Goal: Task Accomplishment & Management: Manage account settings

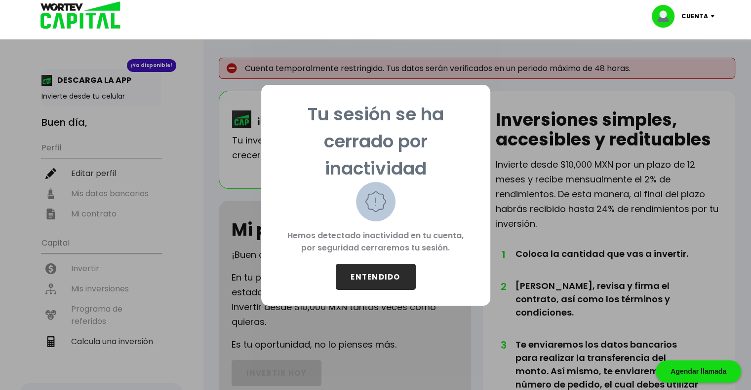
click at [368, 271] on button "ENTENDIDO" at bounding box center [376, 277] width 80 height 26
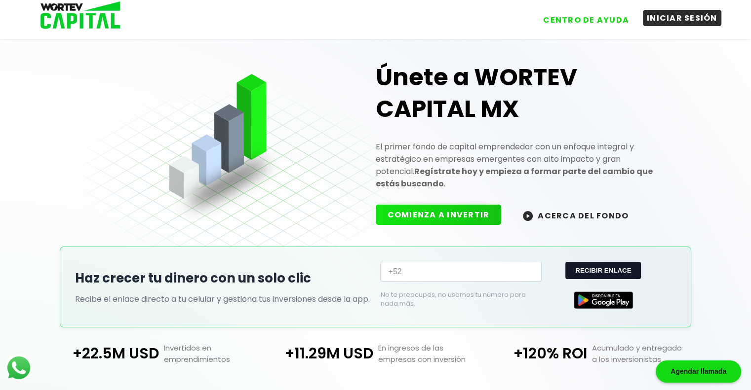
click at [660, 16] on button "INICIAR SESIÓN" at bounding box center [682, 18] width 78 height 16
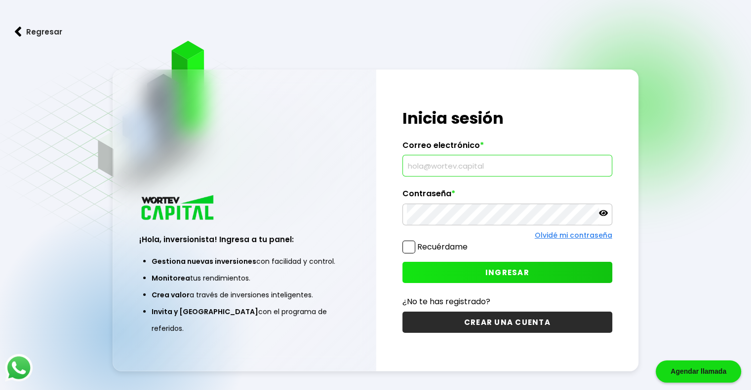
click at [482, 162] on input "text" at bounding box center [507, 166] width 201 height 21
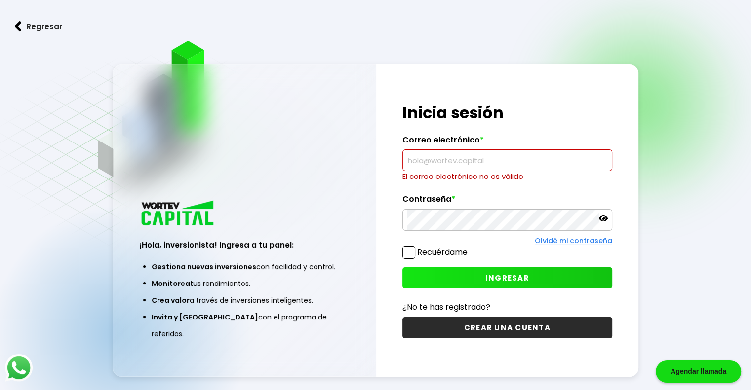
type input "[EMAIL_ADDRESS][DOMAIN_NAME]"
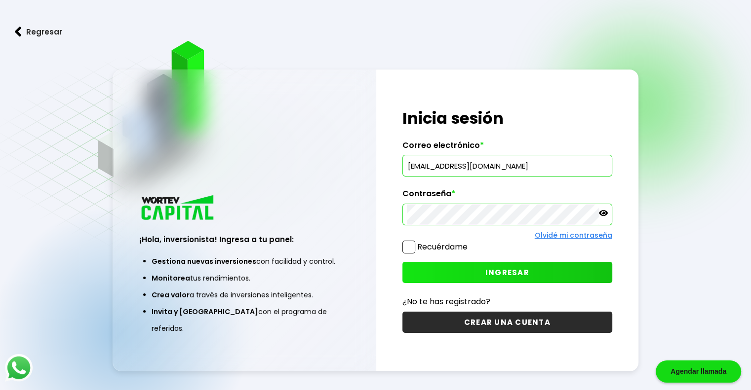
click at [407, 248] on span at bounding box center [408, 247] width 13 height 13
click at [469, 242] on input "Recuérdame" at bounding box center [469, 242] width 0 height 0
click at [423, 269] on button "INGRESAR" at bounding box center [507, 272] width 210 height 21
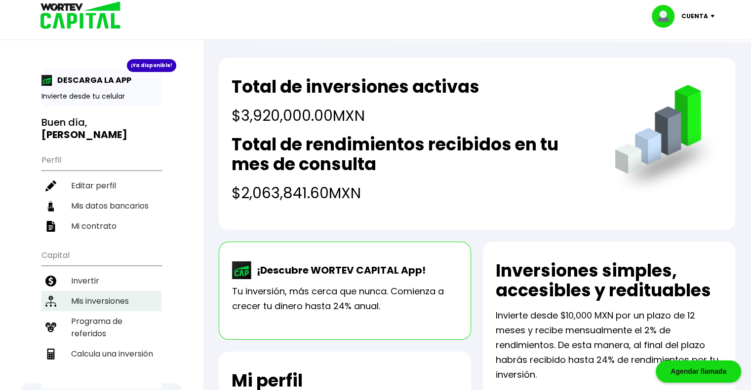
click at [116, 291] on li "Mis inversiones" at bounding box center [101, 301] width 120 height 20
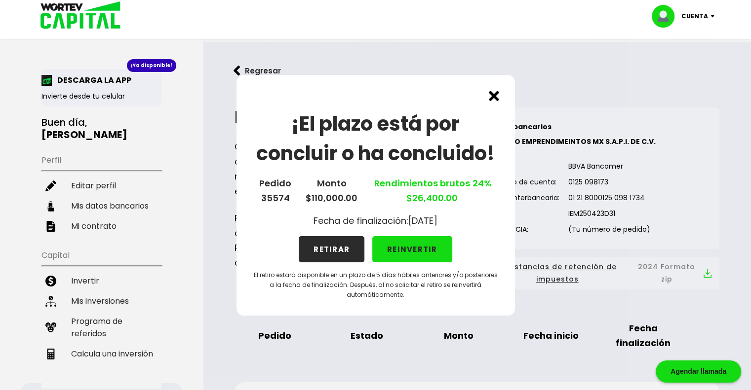
click at [337, 255] on button "RETIRAR" at bounding box center [332, 249] width 66 height 26
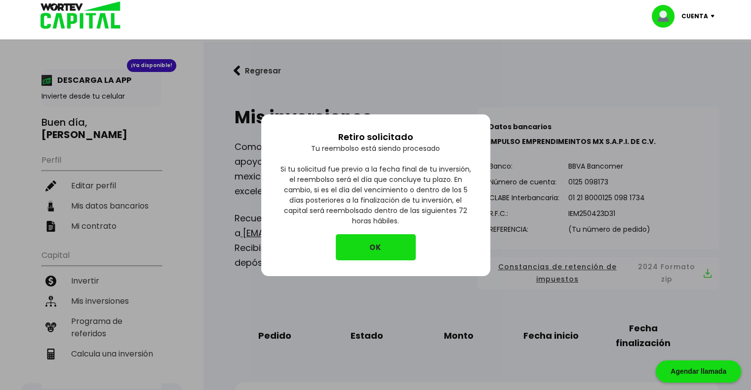
click at [380, 244] on button "OK" at bounding box center [376, 247] width 80 height 26
